Goal: Check status

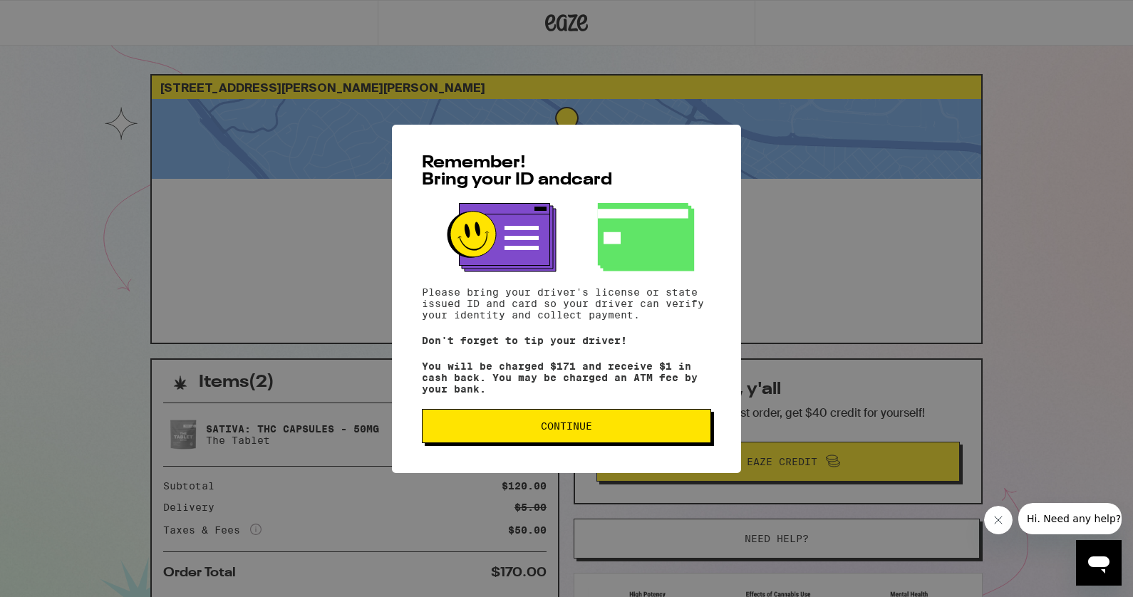
click at [575, 437] on button "Continue" at bounding box center [566, 426] width 289 height 34
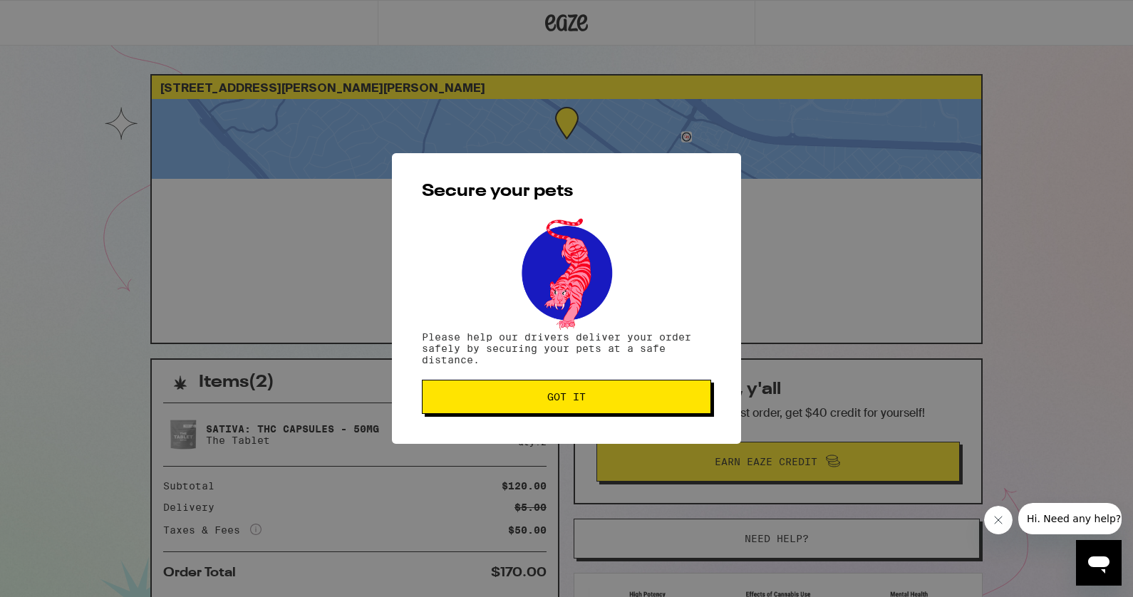
click at [577, 400] on span "Got it" at bounding box center [566, 397] width 38 height 10
